Goal: Information Seeking & Learning: Learn about a topic

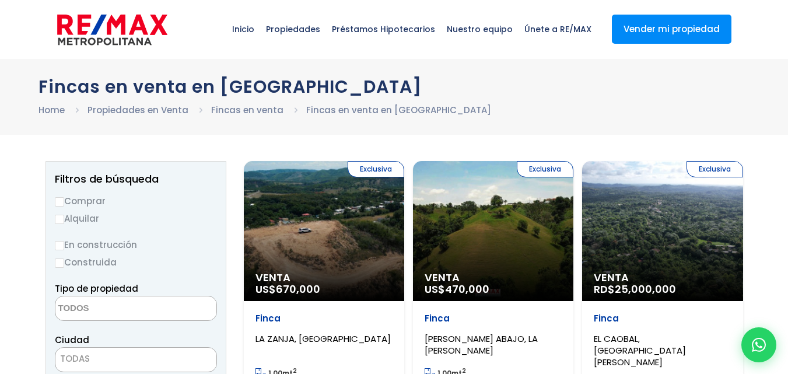
select select
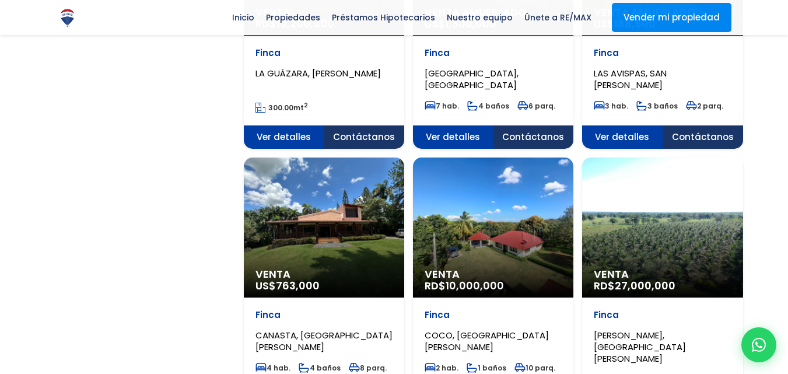
scroll to position [1081, 0]
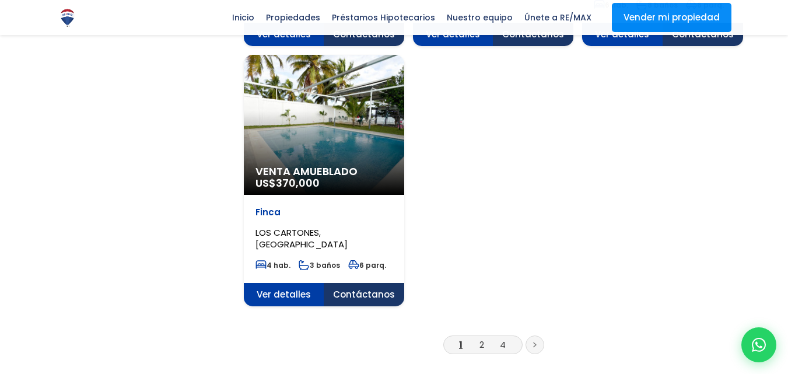
scroll to position [1454, 0]
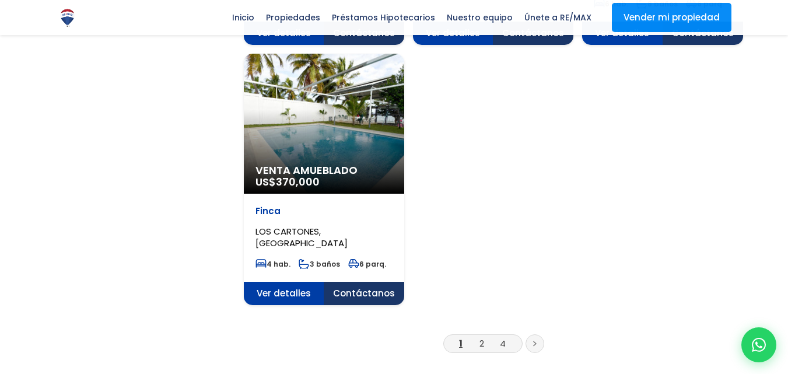
click at [533, 341] on icon at bounding box center [535, 344] width 4 height 6
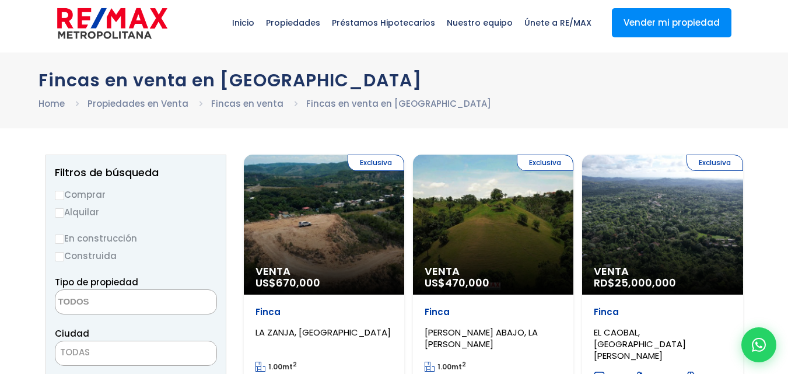
scroll to position [0, 0]
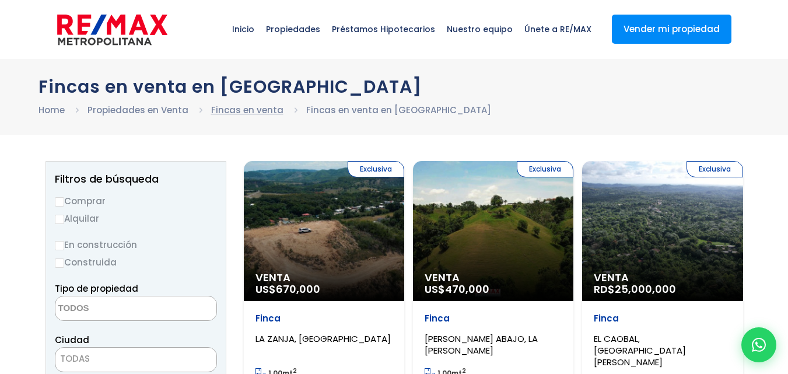
click at [242, 106] on link "Fincas en venta" at bounding box center [247, 110] width 72 height 12
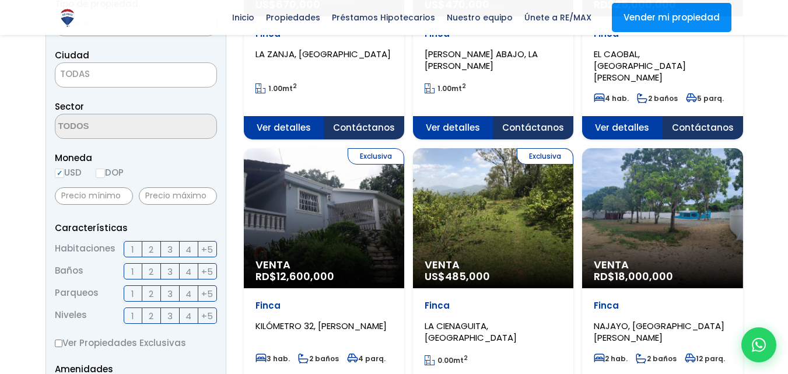
scroll to position [327, 0]
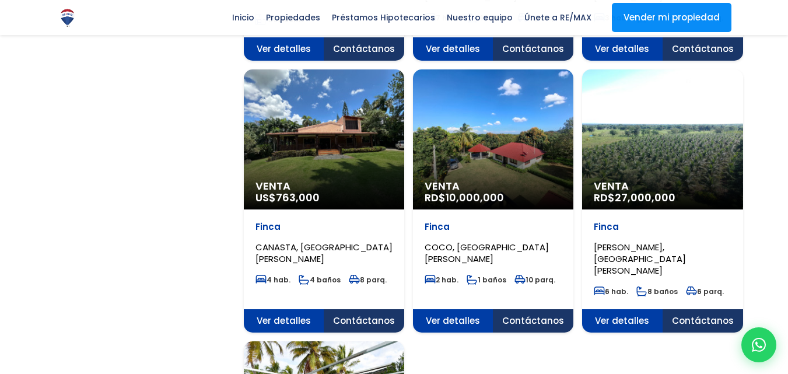
scroll to position [1260, 0]
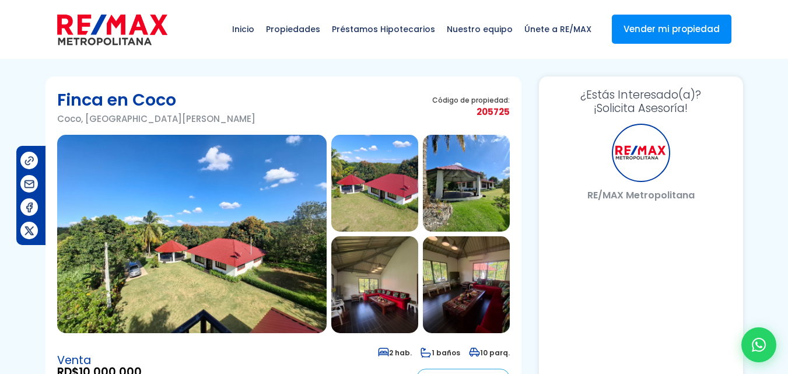
select select "US"
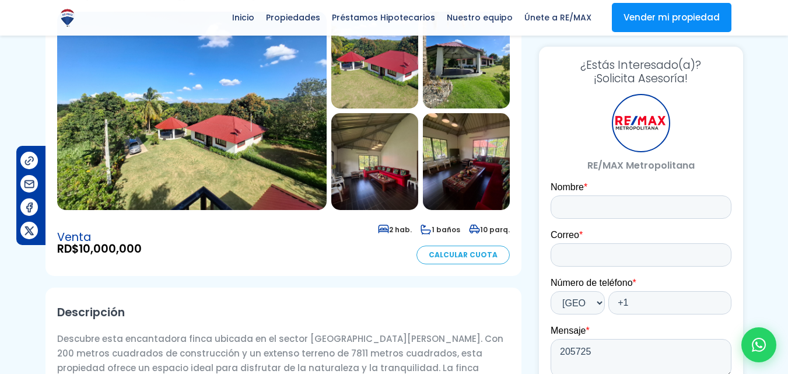
click at [474, 249] on link "Calcular Cuota" at bounding box center [463, 255] width 93 height 19
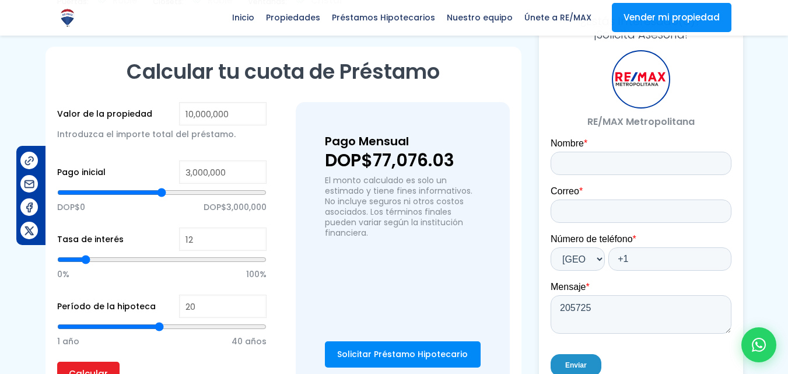
scroll to position [781, 0]
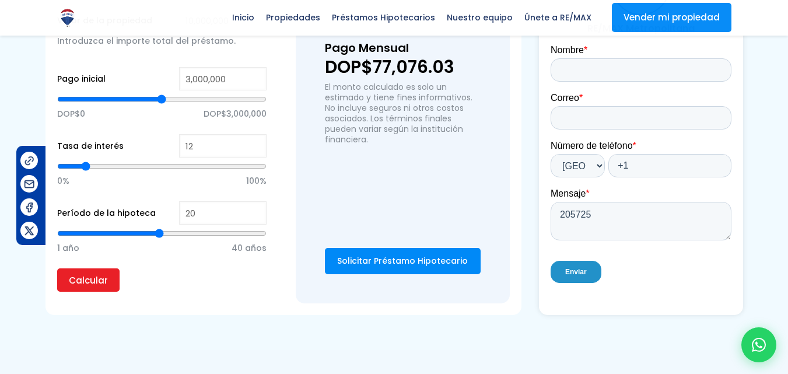
click at [539, 106] on div "¿Estás Interesado(a)? ¡Solicita Asesoría! RE/MAX Metropolitana" at bounding box center [641, 112] width 204 height 405
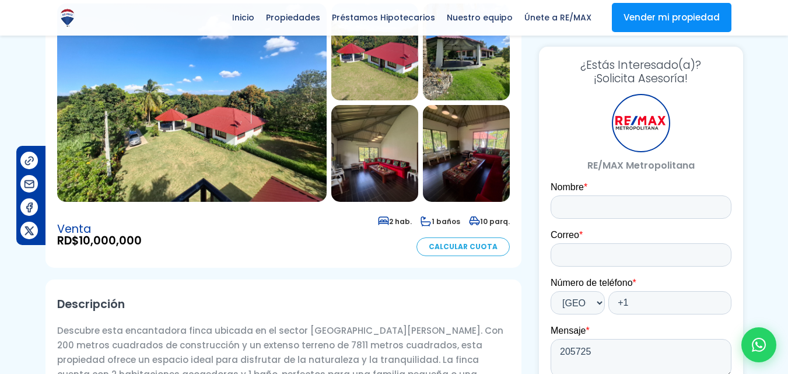
scroll to position [34, 0]
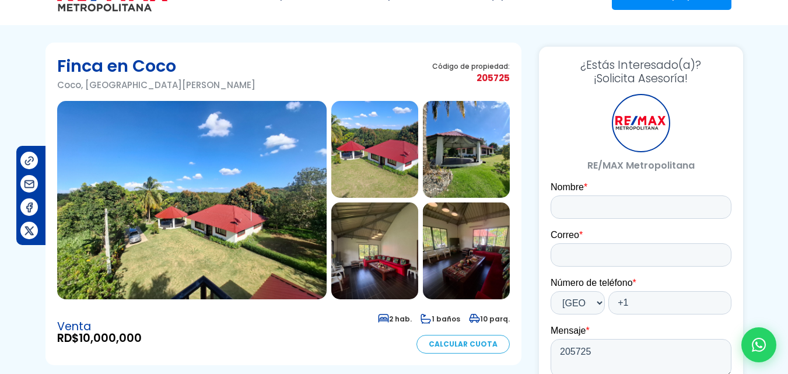
click at [215, 228] on img at bounding box center [192, 200] width 270 height 198
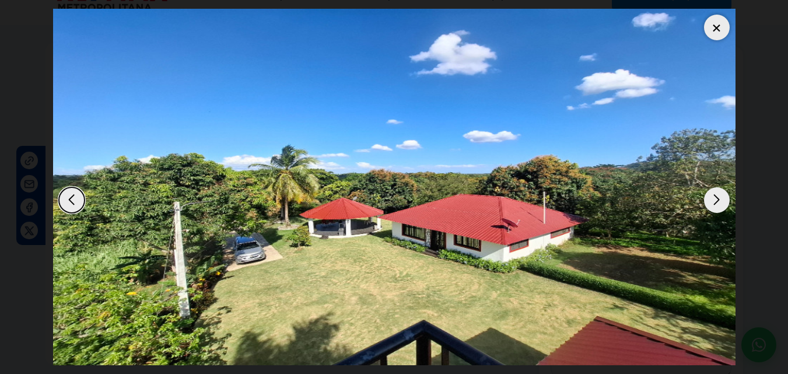
click at [717, 197] on div "Next slide" at bounding box center [717, 200] width 26 height 26
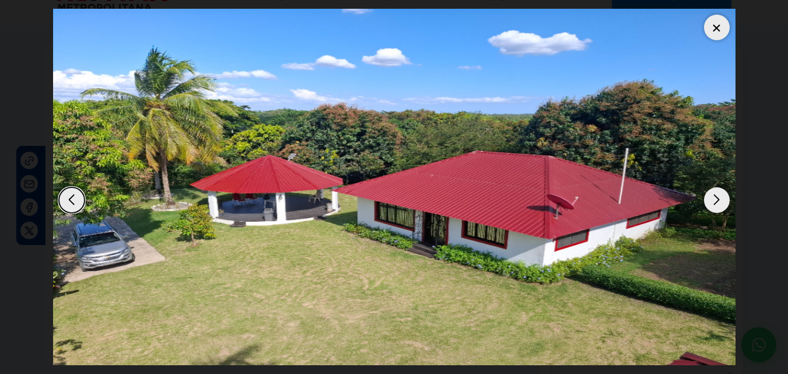
click at [717, 197] on div "Next slide" at bounding box center [717, 200] width 26 height 26
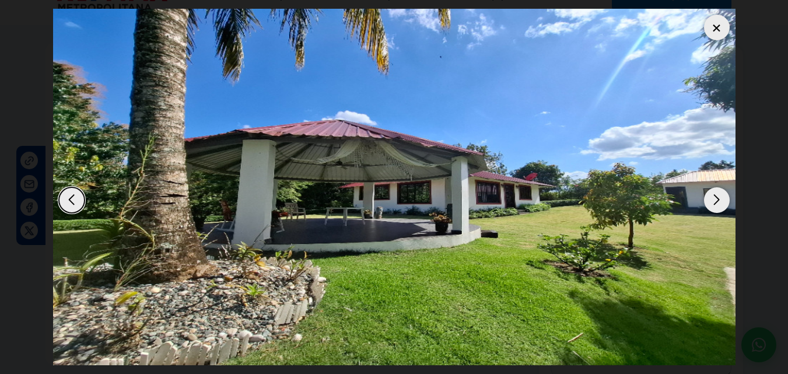
click at [717, 197] on div "Next slide" at bounding box center [717, 200] width 26 height 26
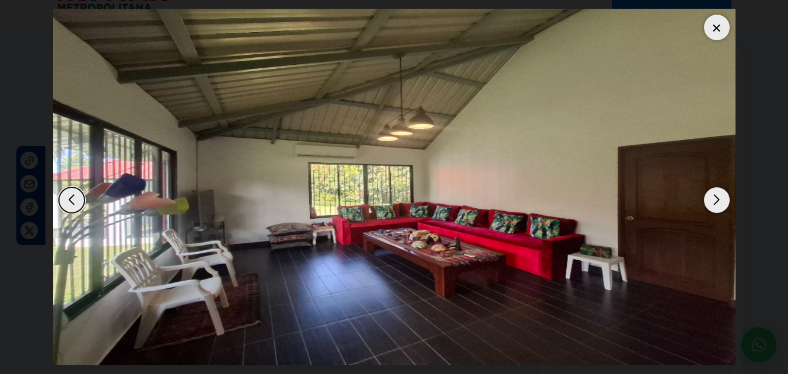
click at [717, 197] on div "Next slide" at bounding box center [717, 200] width 26 height 26
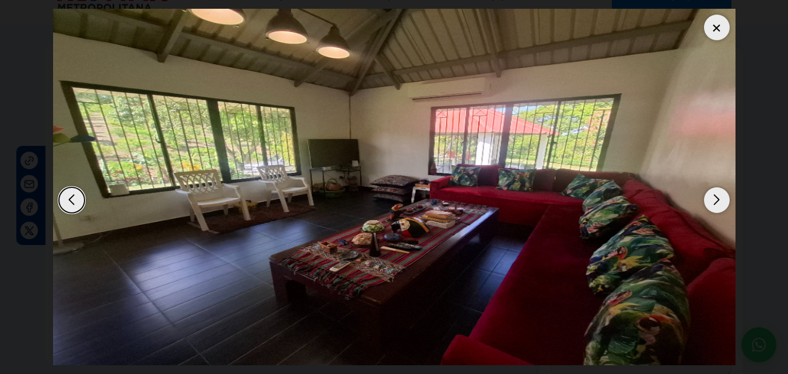
click at [717, 197] on div "Next slide" at bounding box center [717, 200] width 26 height 26
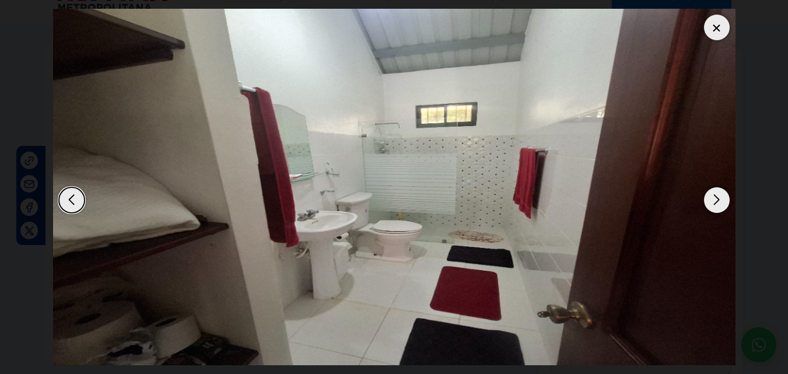
click at [717, 197] on div "Next slide" at bounding box center [717, 200] width 26 height 26
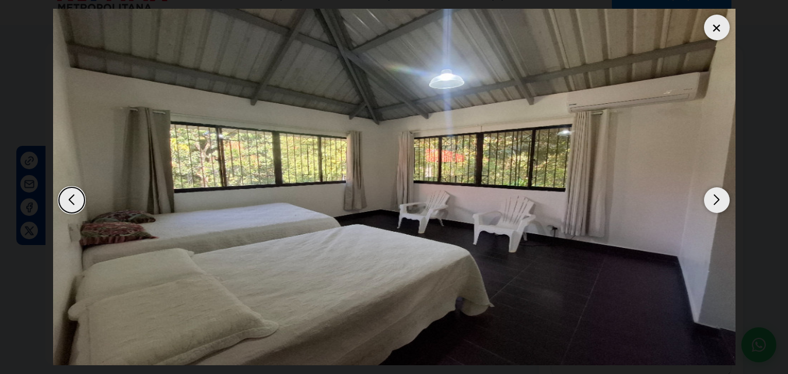
click at [717, 197] on div "Next slide" at bounding box center [717, 200] width 26 height 26
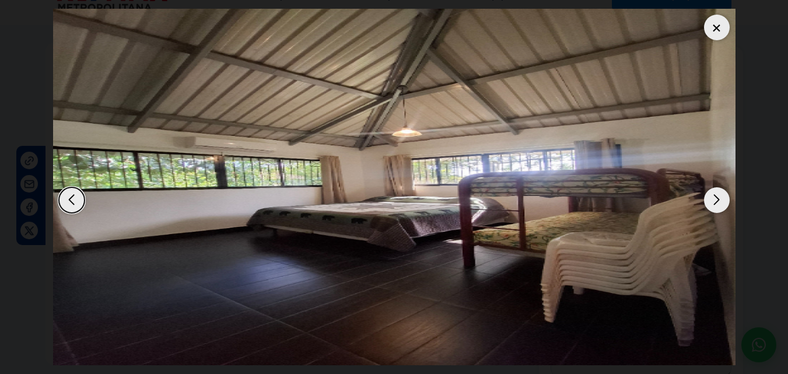
click at [717, 197] on div "Next slide" at bounding box center [717, 200] width 26 height 26
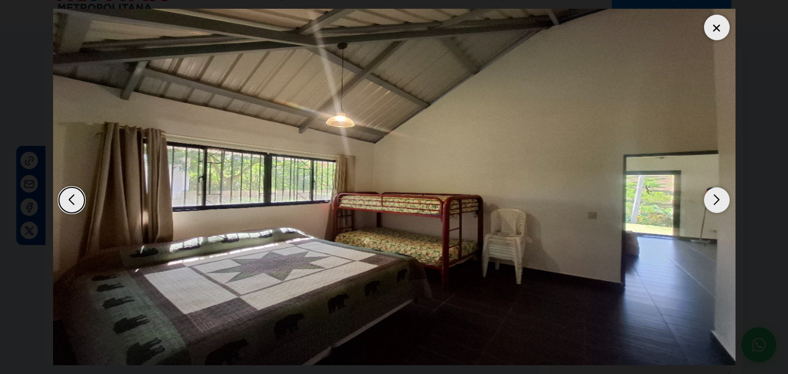
click at [717, 197] on div "Next slide" at bounding box center [717, 200] width 26 height 26
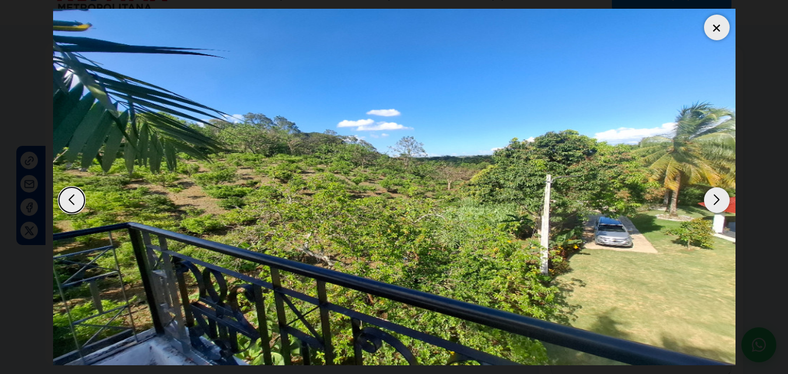
click at [717, 29] on div at bounding box center [717, 28] width 26 height 26
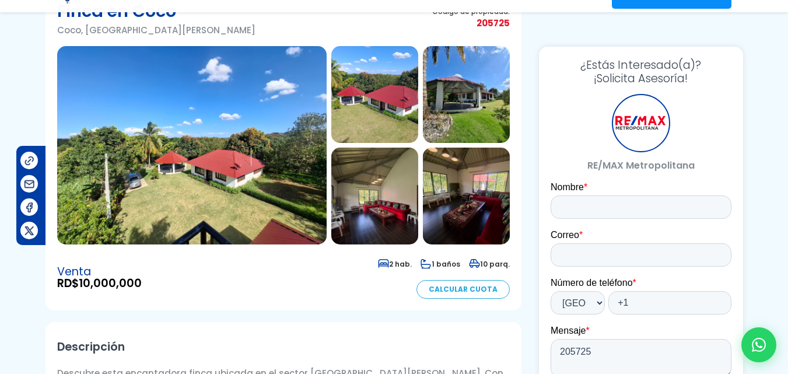
scroll to position [123, 0]
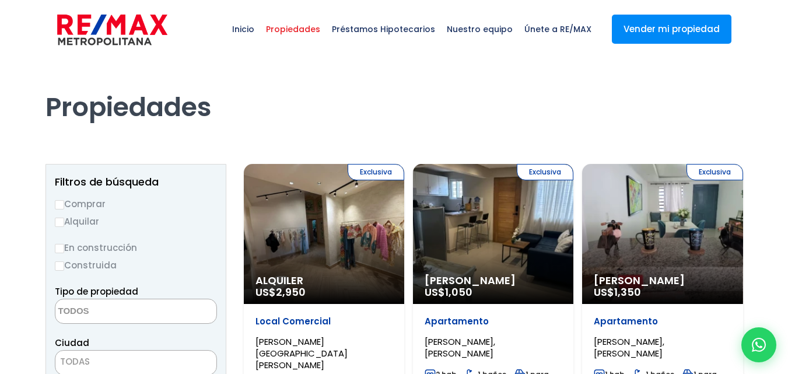
select select
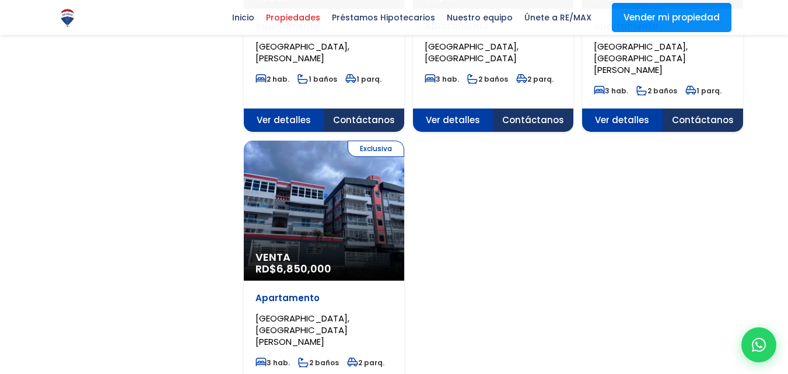
scroll to position [1447, 0]
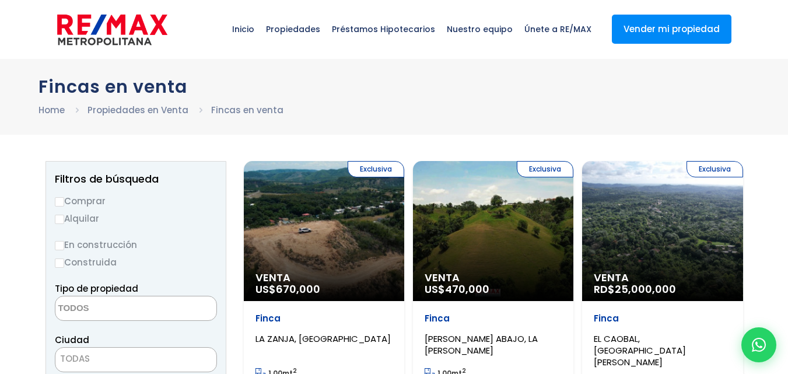
select select
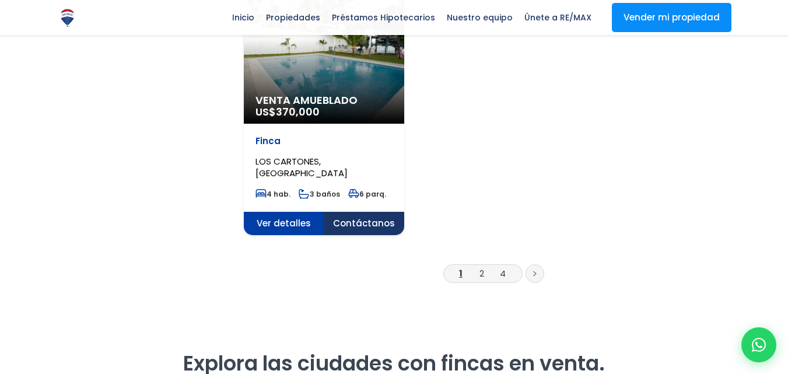
scroll to position [1548, 0]
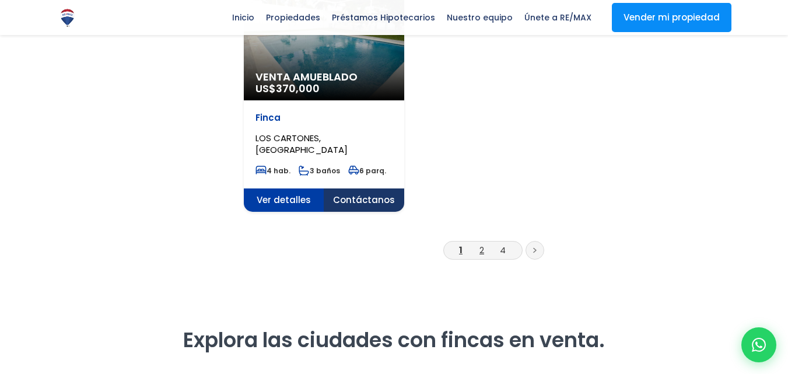
click at [482, 244] on link "2" at bounding box center [482, 250] width 5 height 12
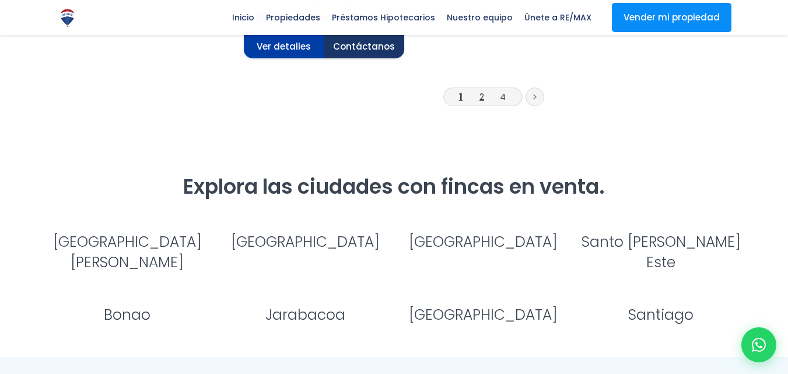
scroll to position [1828, 0]
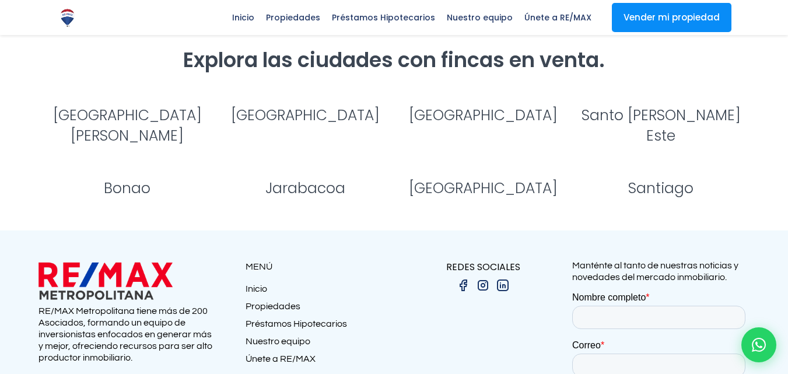
click at [484, 178] on link "Monte Plata" at bounding box center [483, 188] width 149 height 20
click at [303, 178] on link "Jarabacoa" at bounding box center [305, 188] width 80 height 20
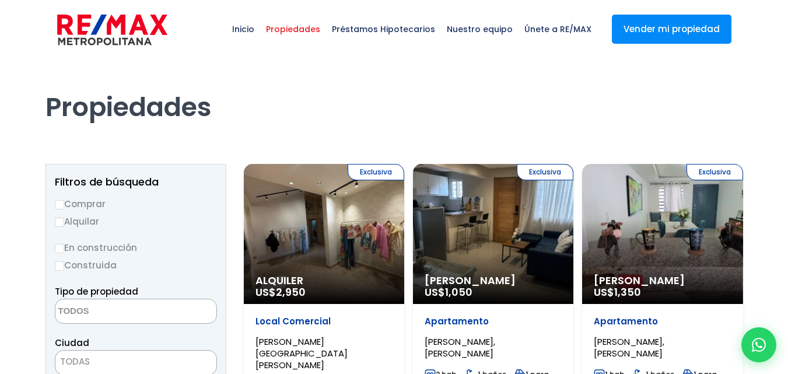
select select
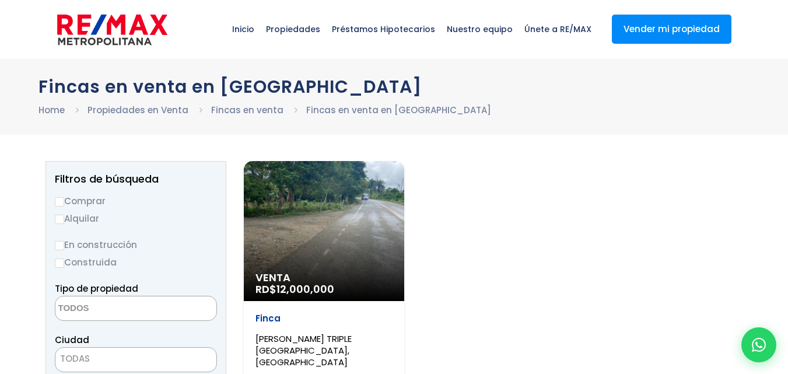
select select
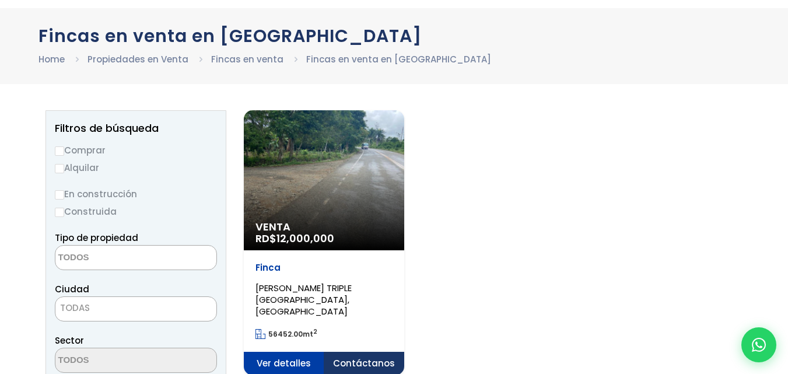
scroll to position [70, 0]
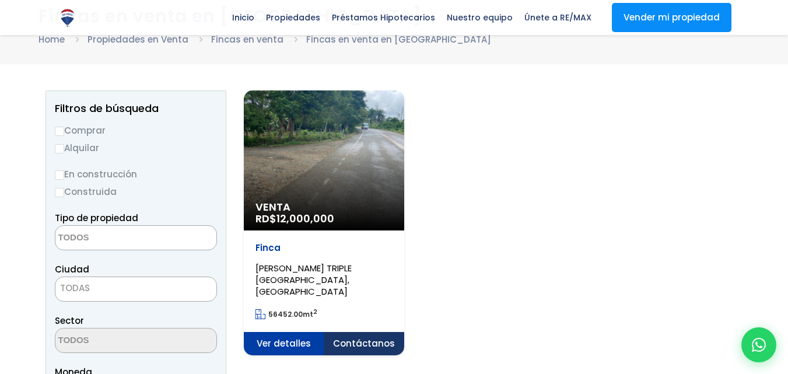
click at [327, 270] on span "BATEY TRIPLE SAN PEDRO, MONTE PLATA" at bounding box center [304, 280] width 96 height 36
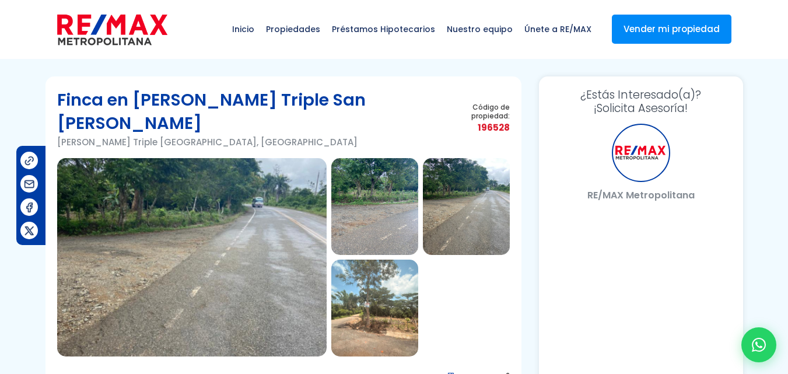
select select "US"
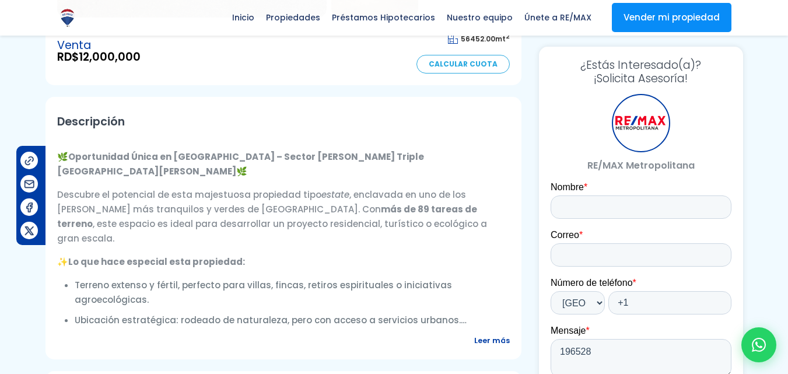
scroll to position [373, 0]
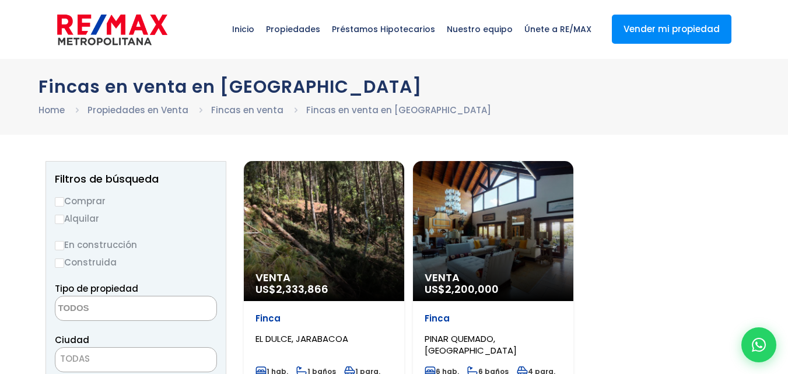
select select
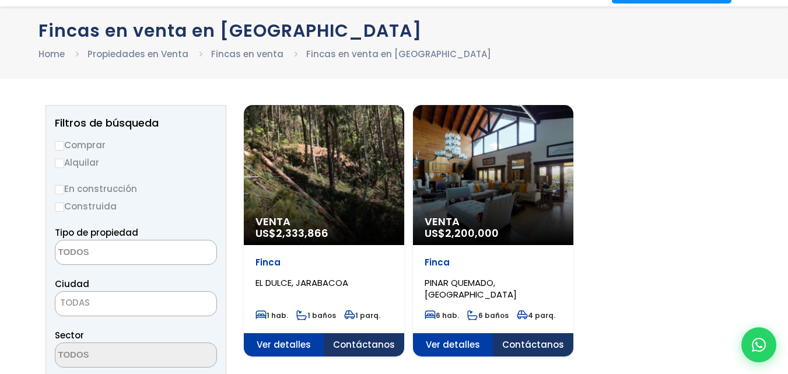
scroll to position [210, 0]
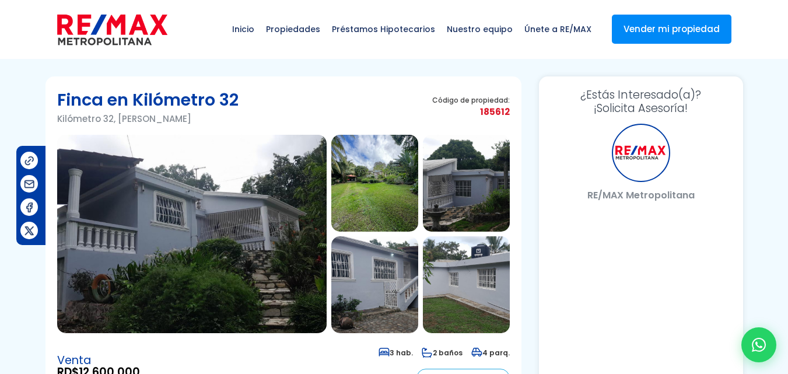
select select "US"
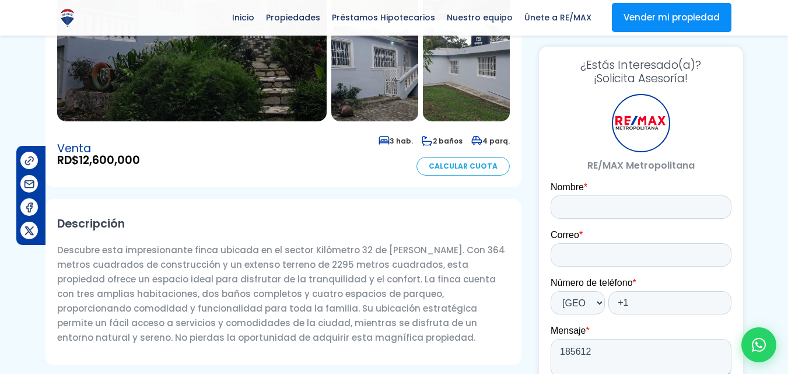
scroll to position [233, 0]
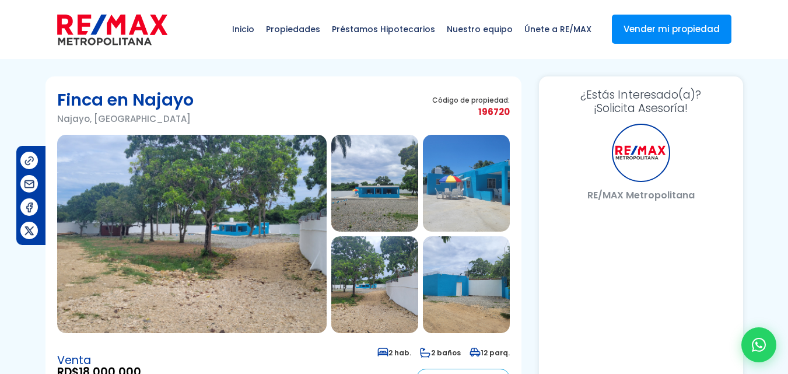
select select "US"
